Goal: Navigation & Orientation: Find specific page/section

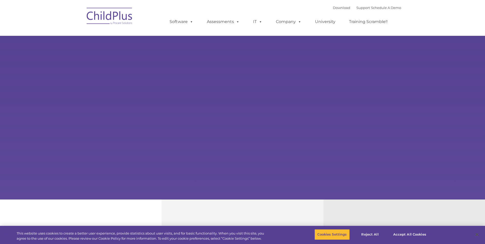
type input ""
select select "MEDIUM"
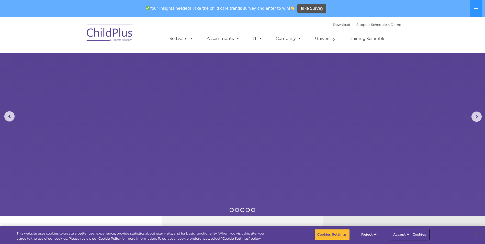
click at [402, 235] on button "Accept All Cookies" at bounding box center [410, 234] width 39 height 11
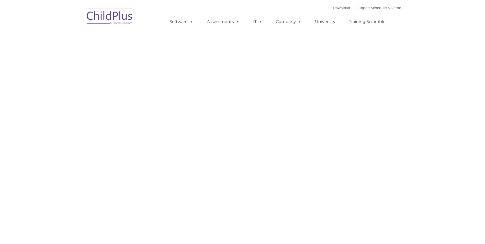
type input ""
